Goal: Task Accomplishment & Management: Manage account settings

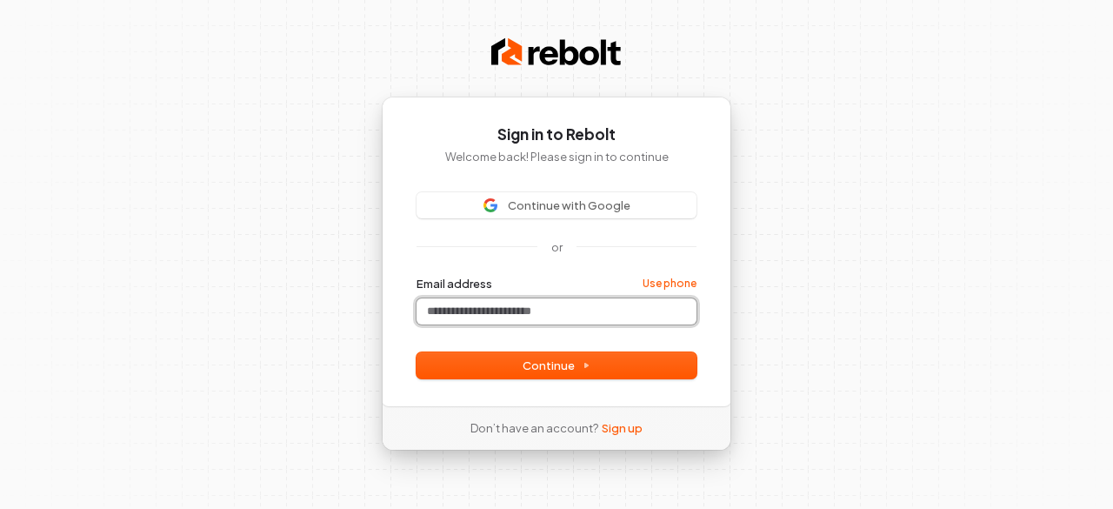
click at [484, 311] on input "Email address" at bounding box center [556, 311] width 280 height 26
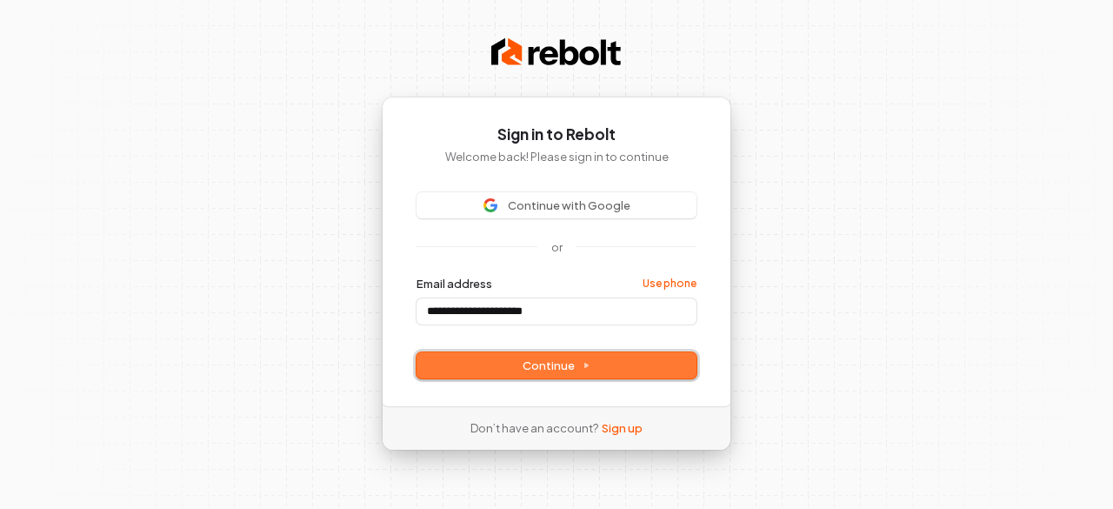
click at [529, 363] on span "Continue" at bounding box center [557, 365] width 68 height 16
type input "**********"
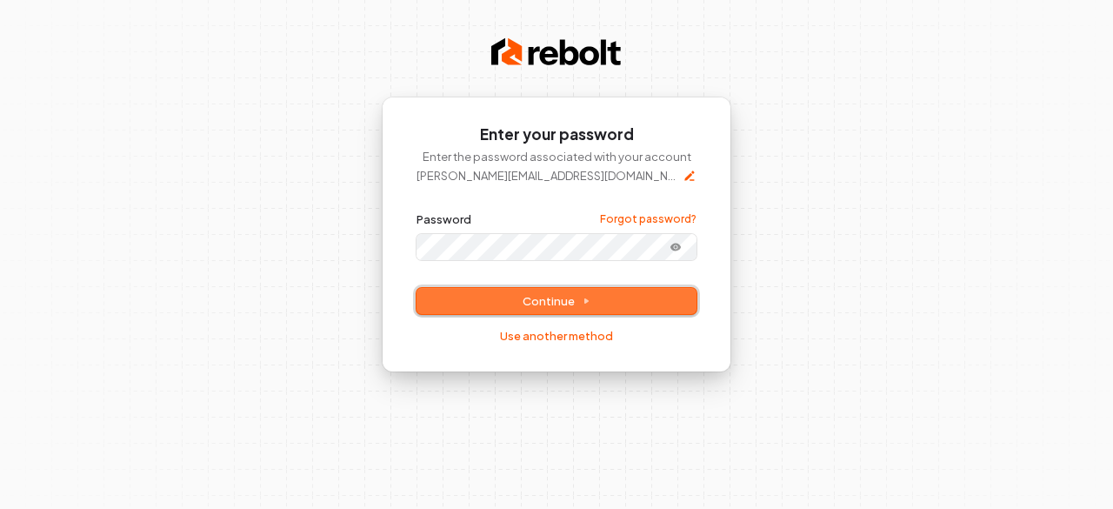
click at [528, 295] on span "Continue" at bounding box center [557, 301] width 68 height 16
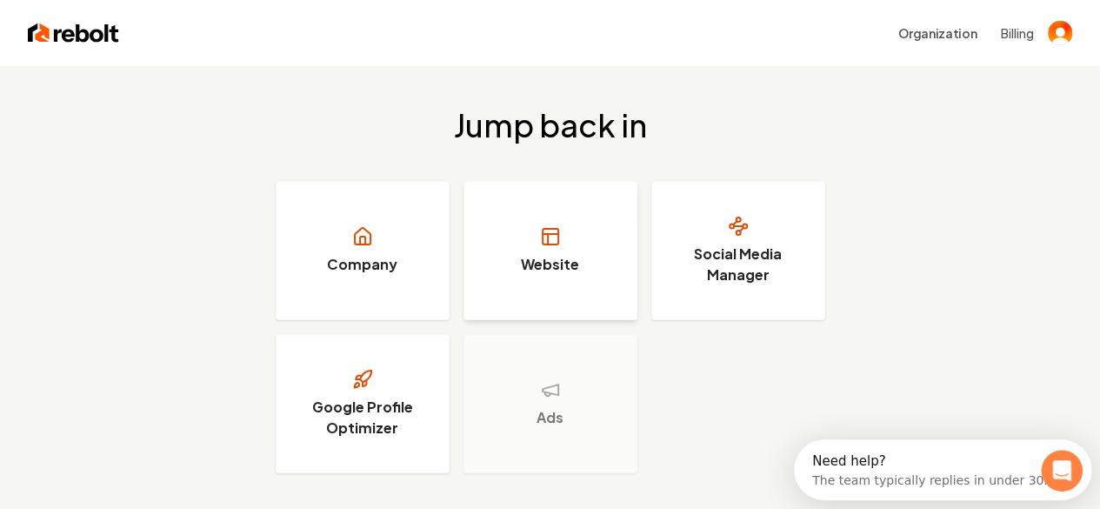
click at [546, 240] on icon at bounding box center [550, 236] width 21 height 21
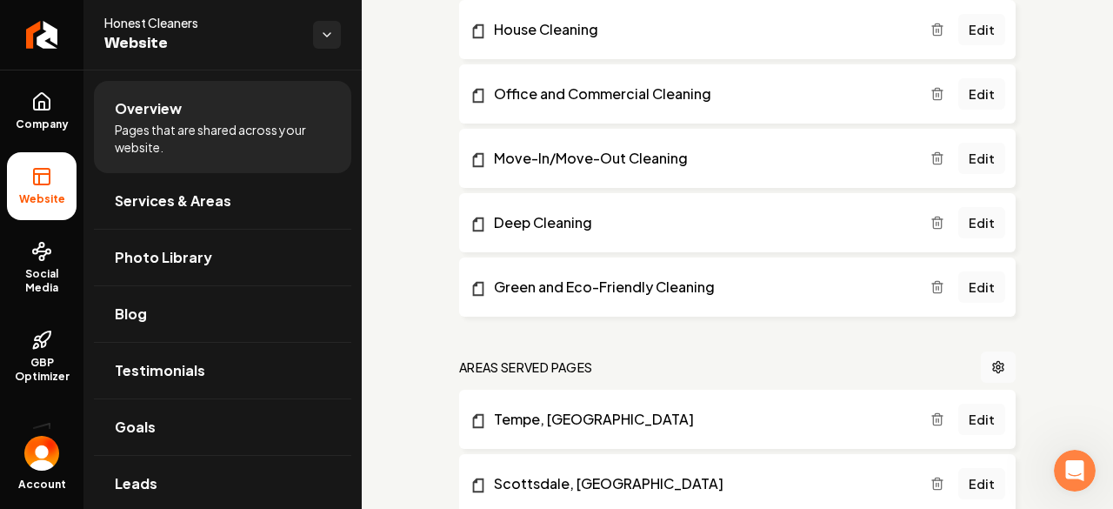
scroll to position [153, 0]
